Goal: Information Seeking & Learning: Check status

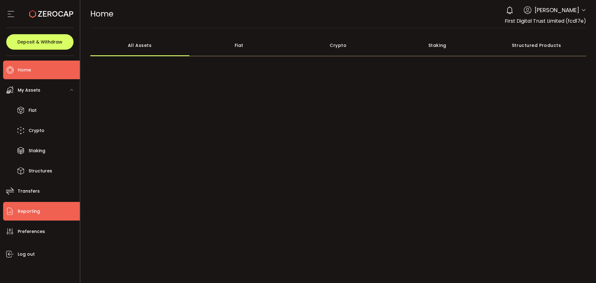
click at [33, 205] on li "Reporting" at bounding box center [41, 211] width 77 height 19
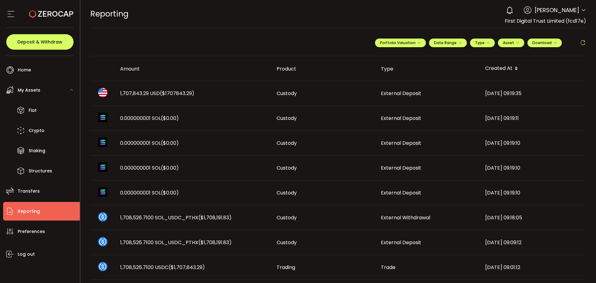
click at [169, 94] on span "($1707843.29)" at bounding box center [177, 93] width 34 height 7
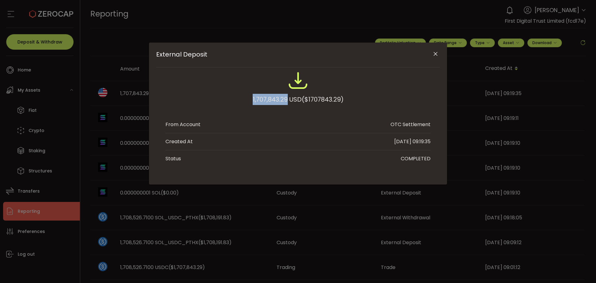
drag, startPoint x: 250, startPoint y: 100, endPoint x: 285, endPoint y: 96, distance: 35.4
click at [285, 96] on div "1,707,843.29 USD ($1707843.29)" at bounding box center [297, 90] width 265 height 41
copy div "1,707,843.29"
click at [436, 52] on icon "Close" at bounding box center [435, 54] width 6 height 6
